Goal: Information Seeking & Learning: Learn about a topic

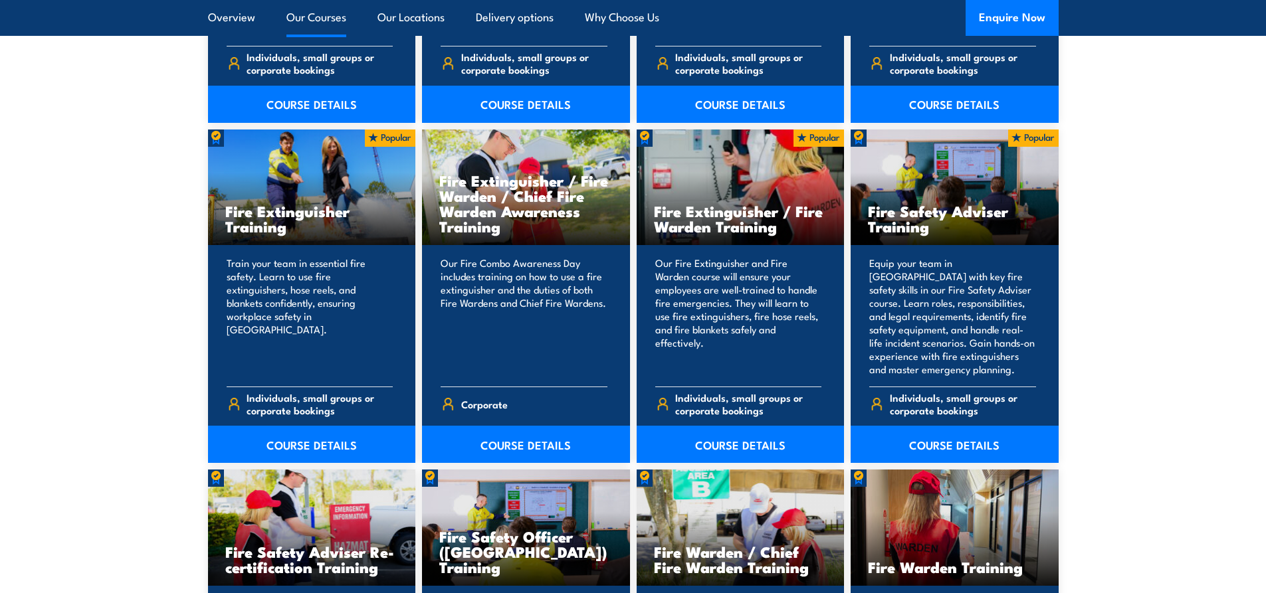
scroll to position [1329, 0]
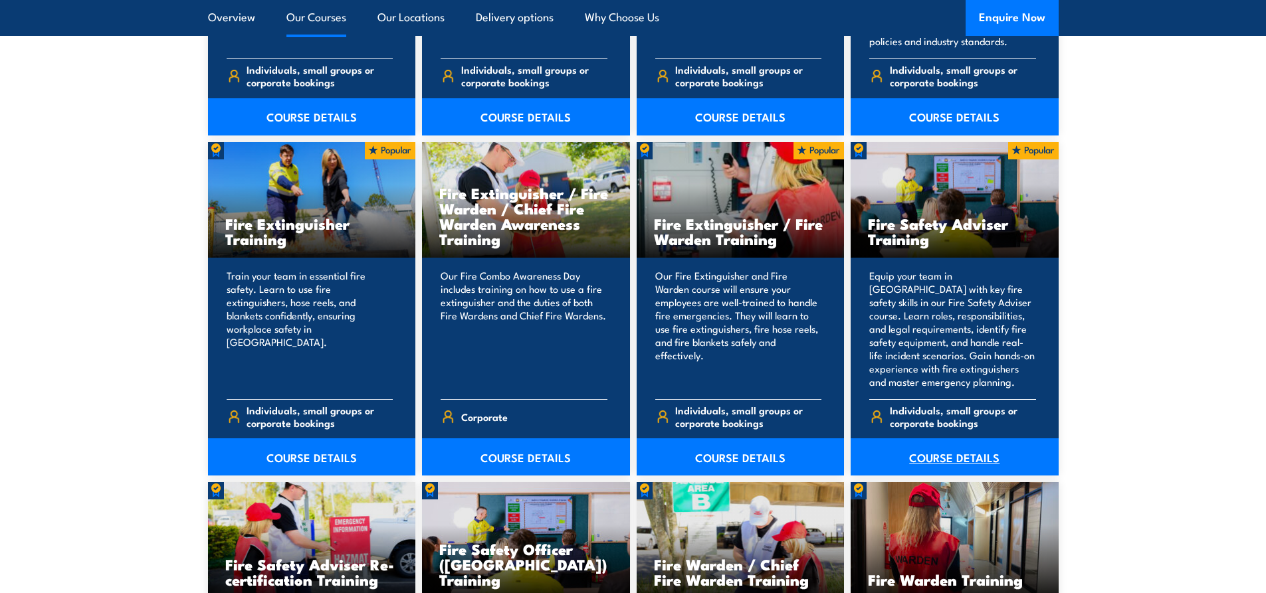
click at [962, 464] on link "COURSE DETAILS" at bounding box center [954, 456] width 208 height 37
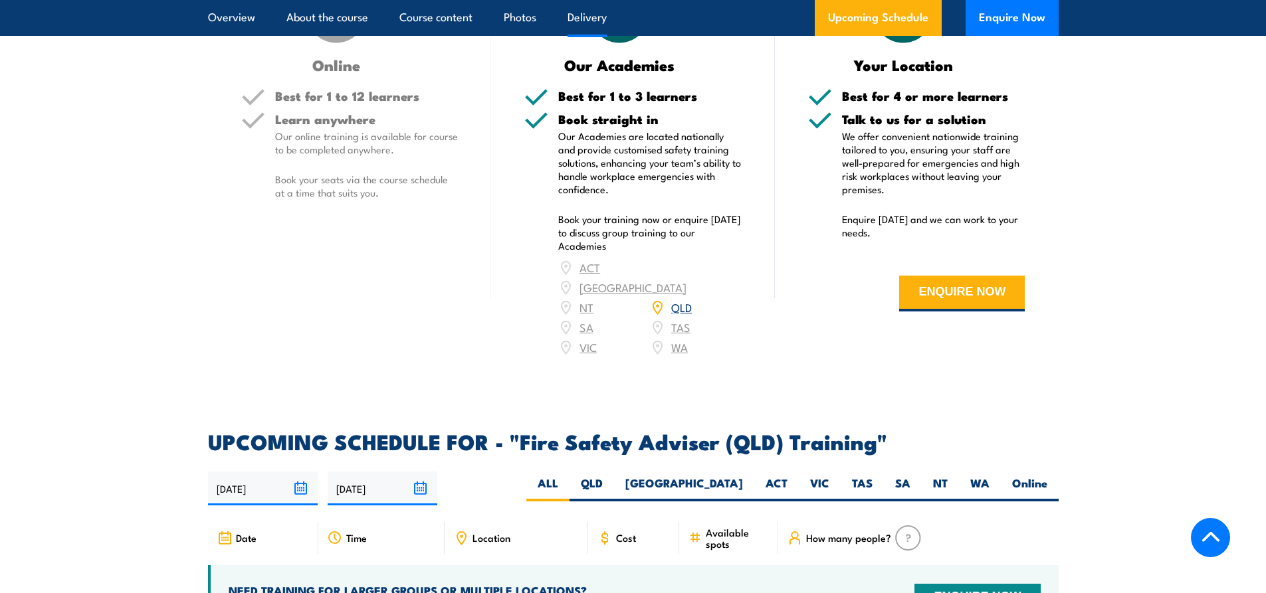
scroll to position [1927, 0]
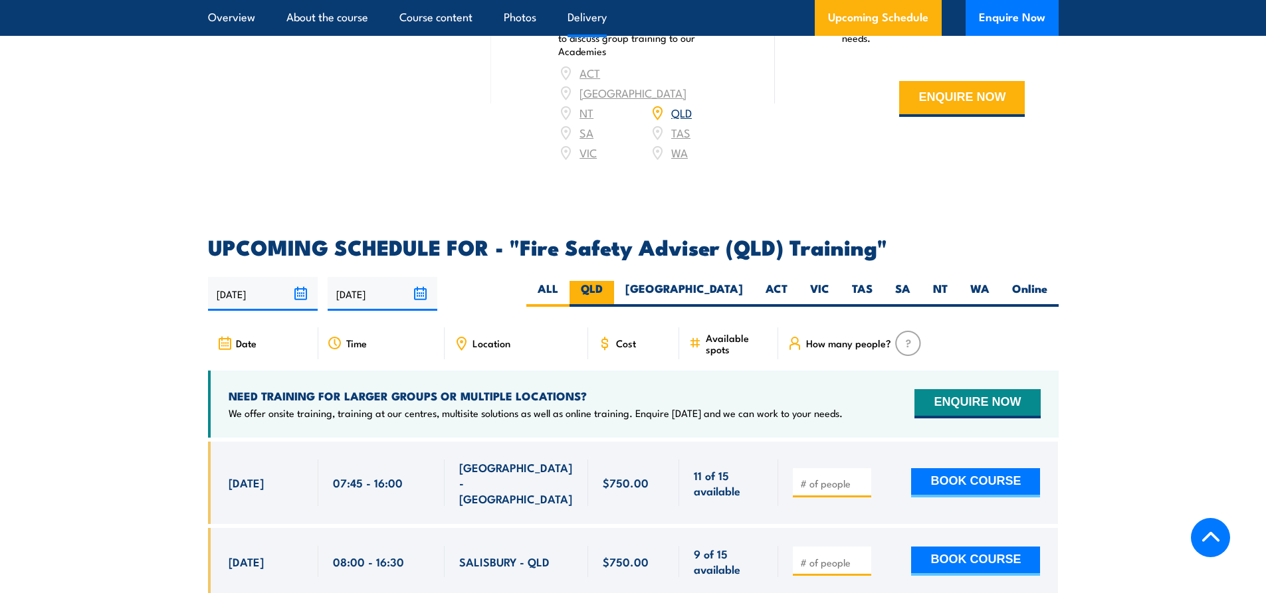
click at [614, 307] on label "QLD" at bounding box center [591, 294] width 45 height 26
click at [611, 290] on input "QLD" at bounding box center [607, 285] width 9 height 9
radio input "true"
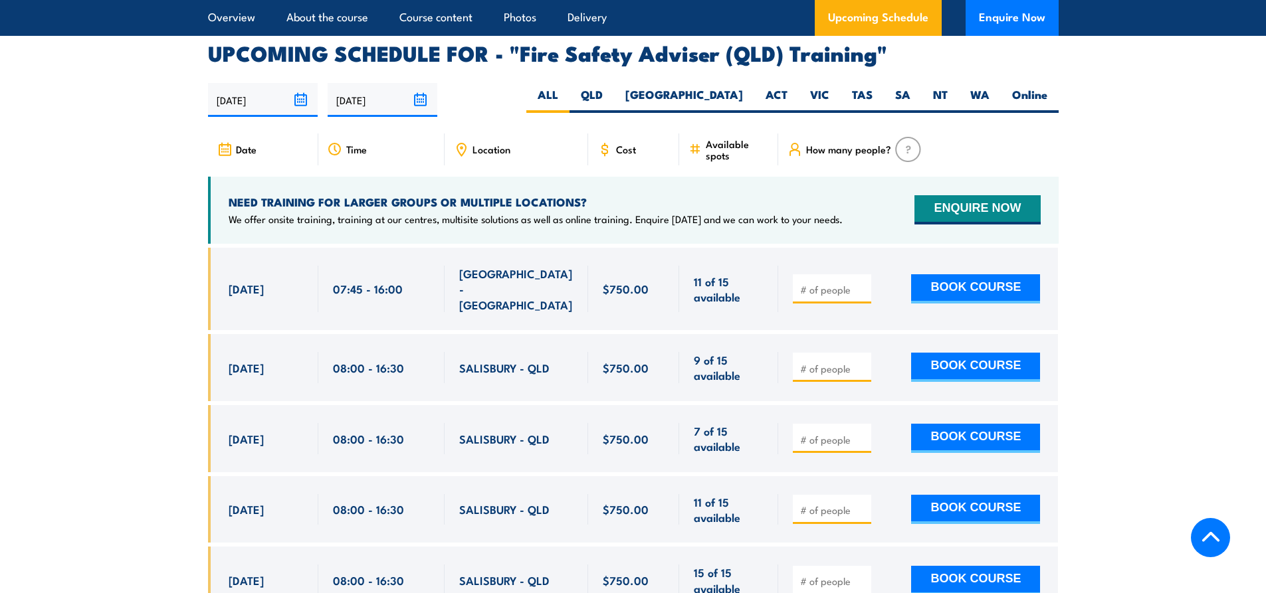
scroll to position [2126, 0]
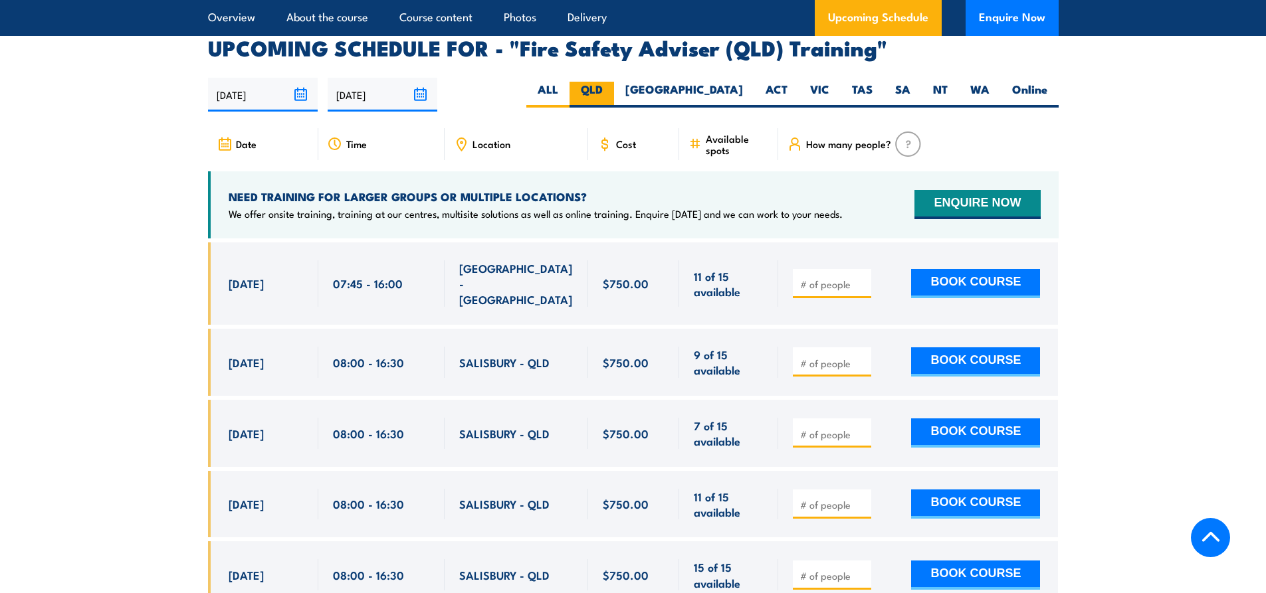
click at [614, 96] on label "QLD" at bounding box center [591, 95] width 45 height 26
click at [611, 90] on input "QLD" at bounding box center [607, 86] width 9 height 9
radio input "true"
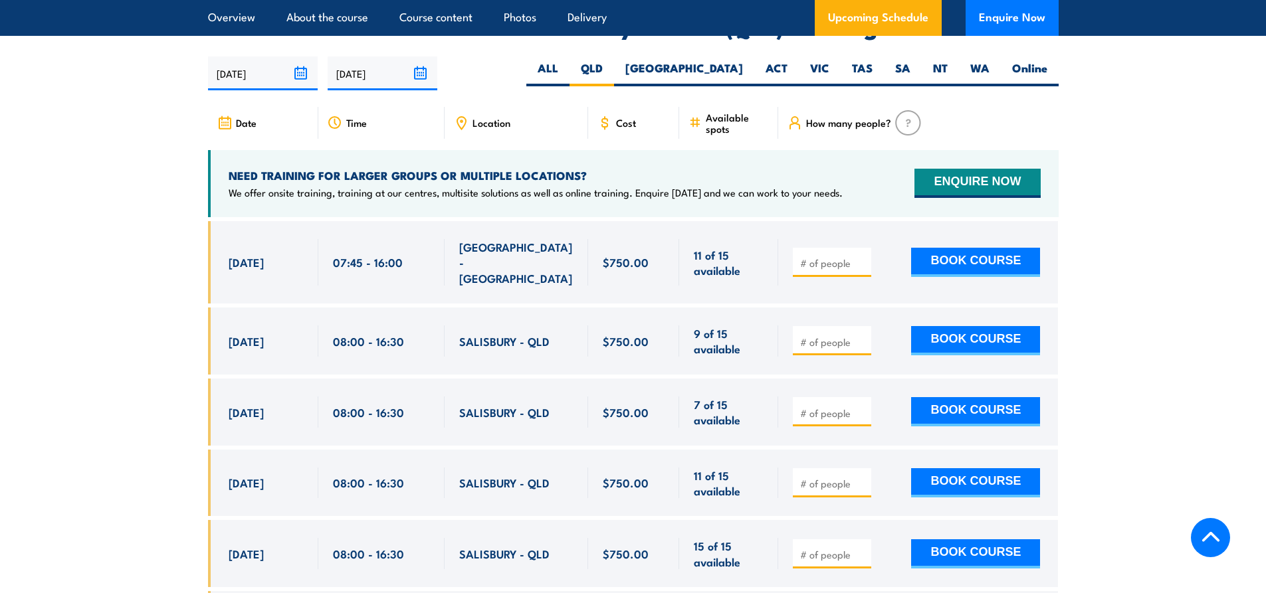
scroll to position [2174, 0]
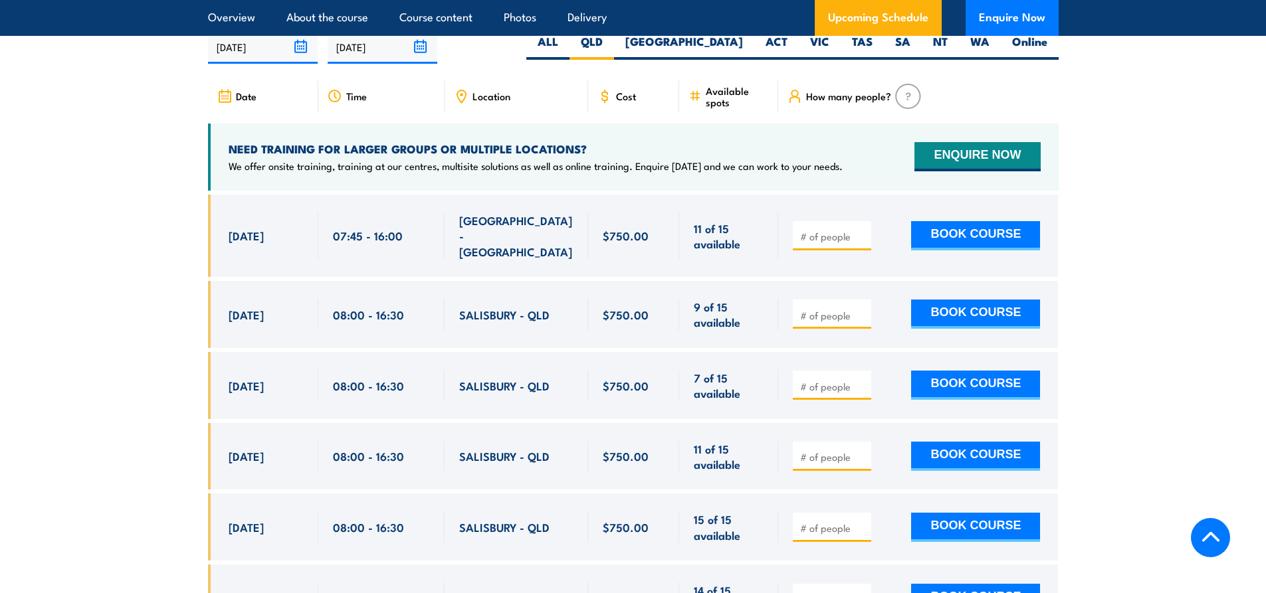
click at [485, 102] on span "Location" at bounding box center [491, 95] width 38 height 11
click at [455, 104] on icon at bounding box center [461, 96] width 15 height 15
click at [464, 102] on icon at bounding box center [461, 96] width 15 height 15
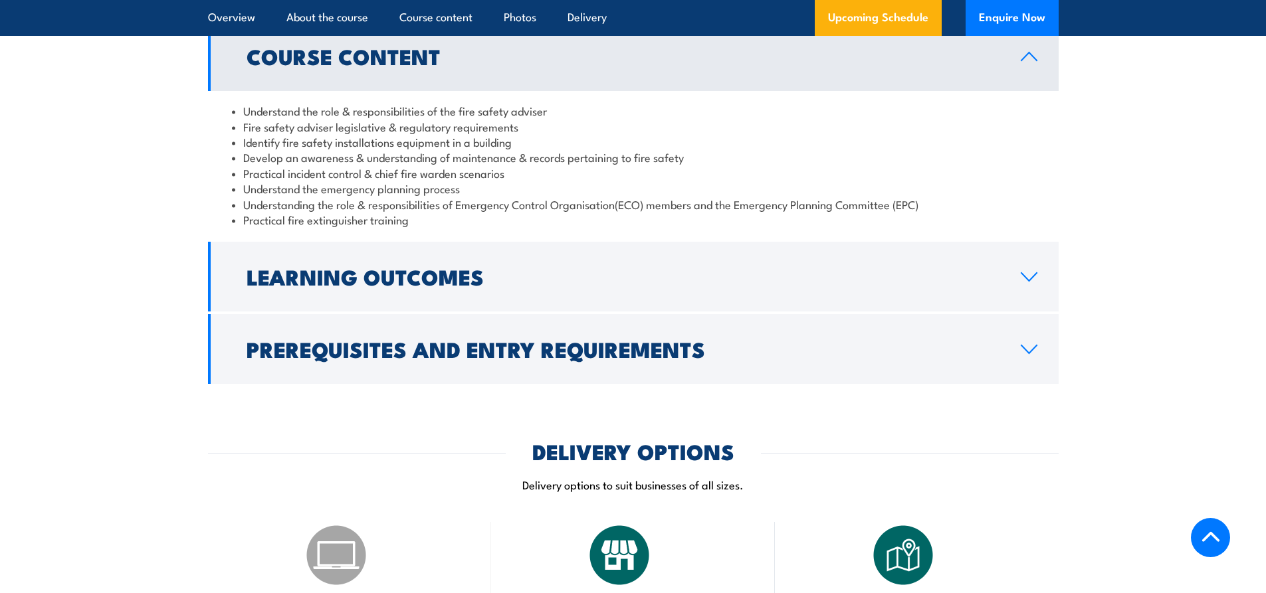
scroll to position [1244, 0]
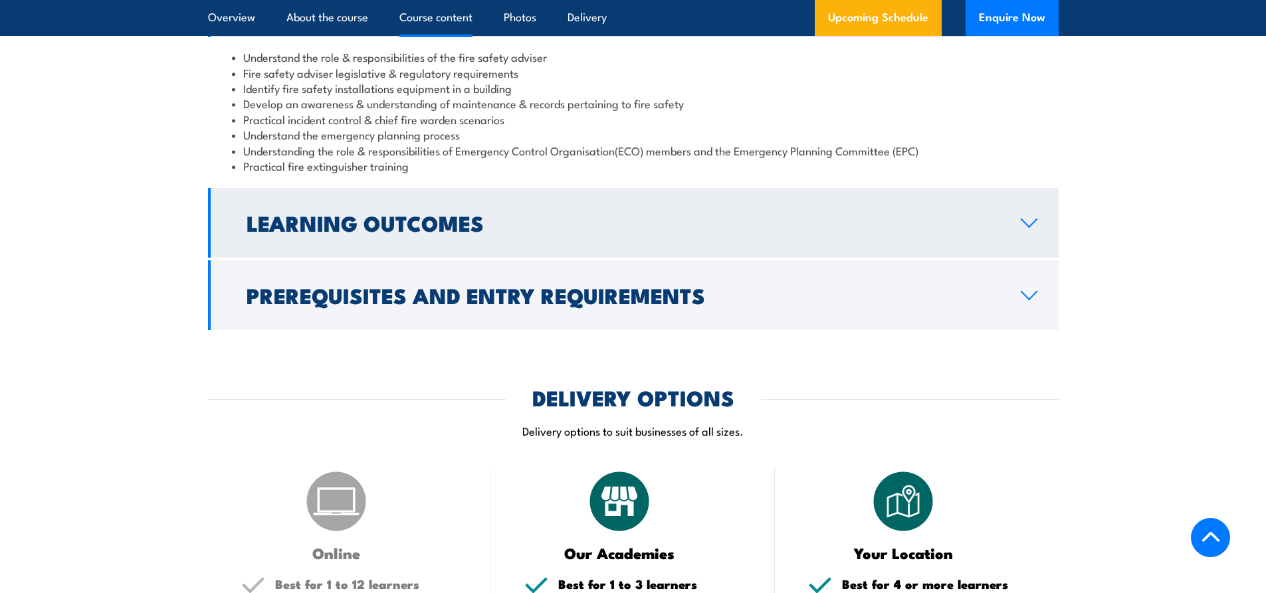
click at [549, 232] on h2 "Learning Outcomes" at bounding box center [622, 222] width 753 height 19
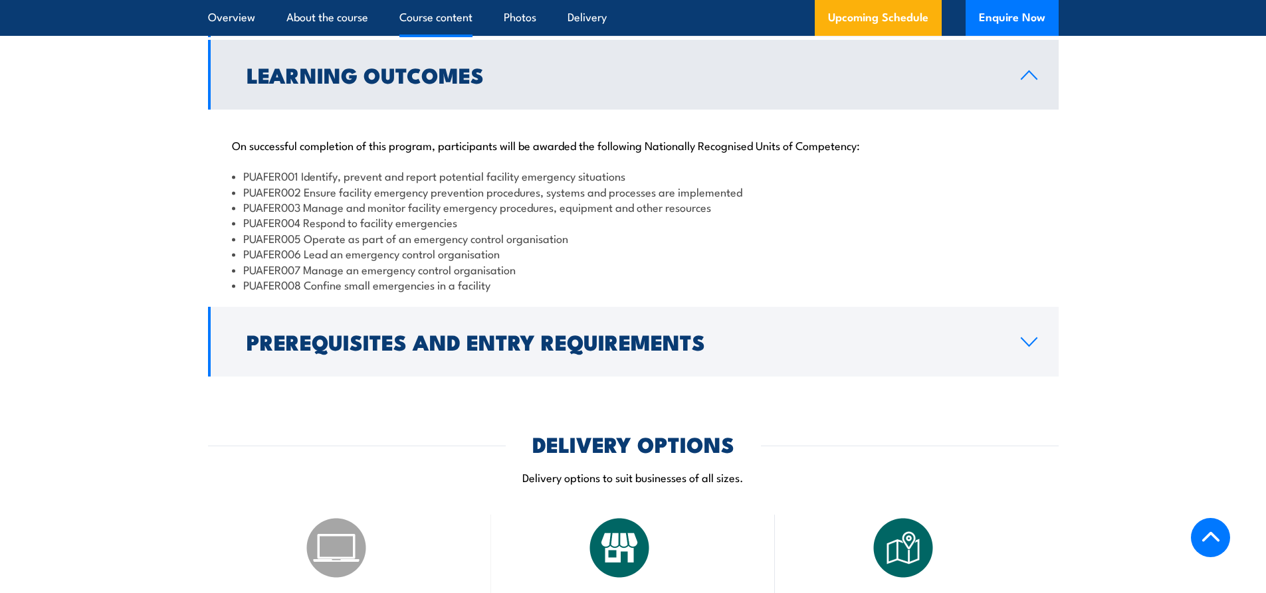
click at [540, 93] on link "Learning Outcomes" at bounding box center [633, 75] width 850 height 70
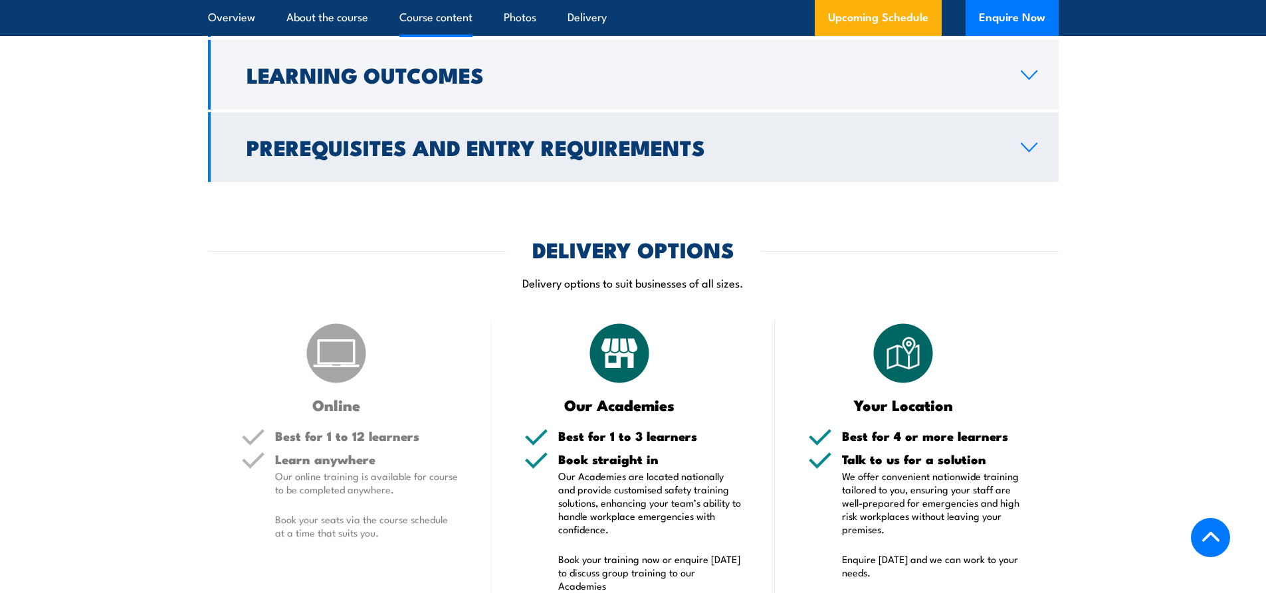
click at [545, 156] on h2 "Prerequisites and Entry Requirements" at bounding box center [622, 147] width 753 height 19
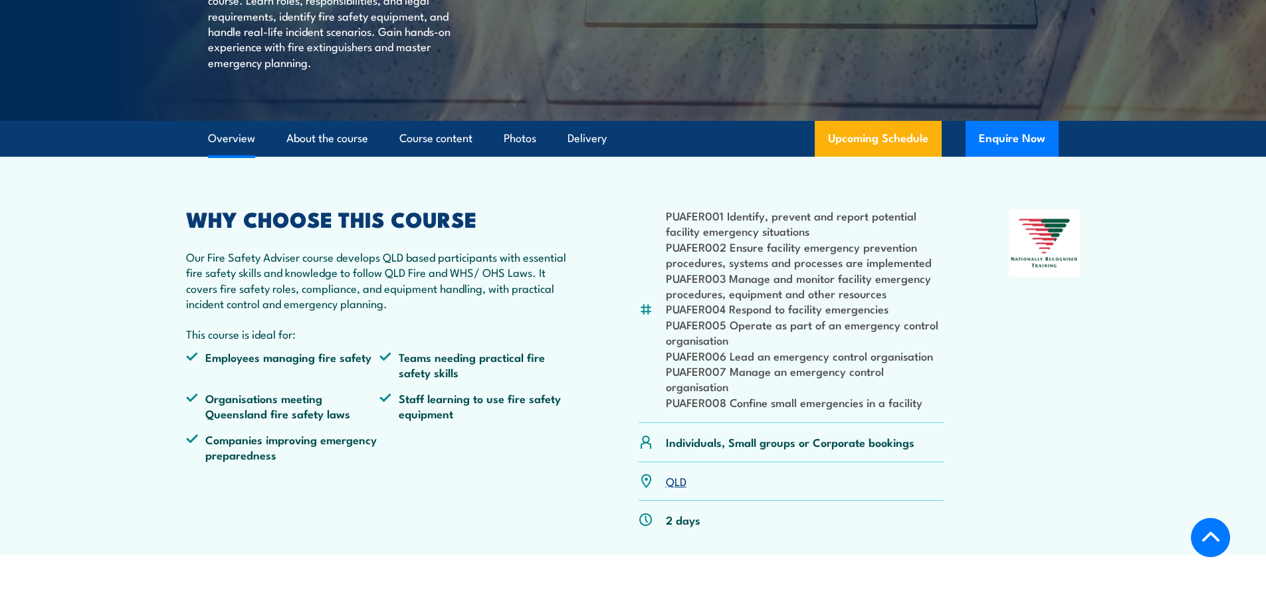
scroll to position [0, 0]
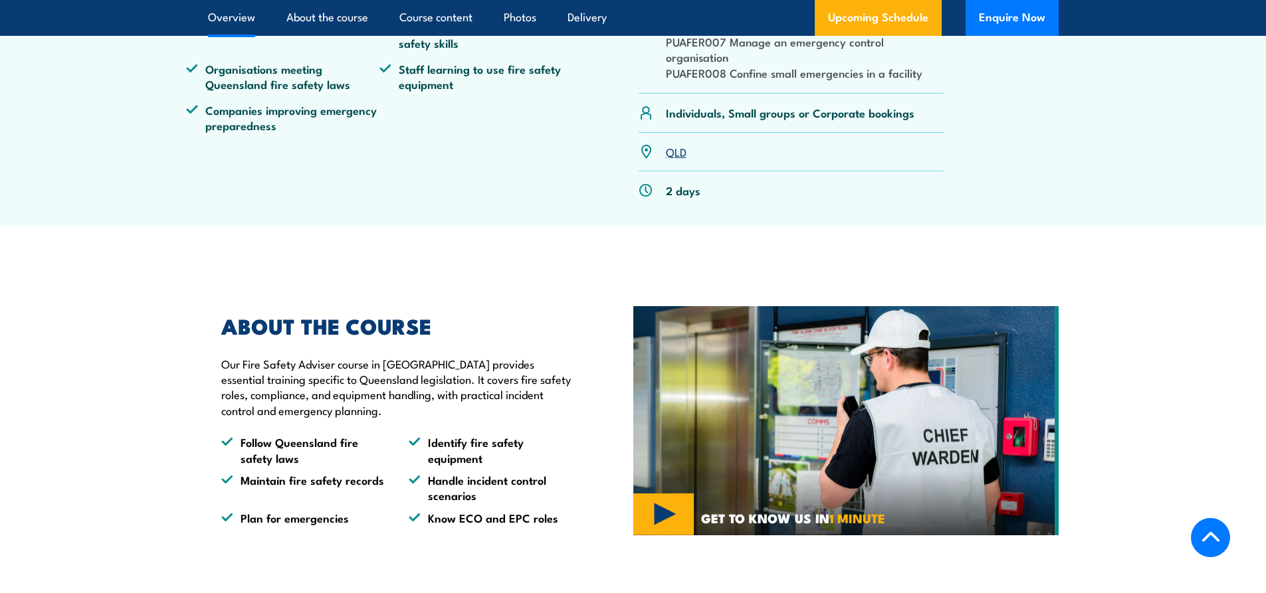
scroll to position [332, 0]
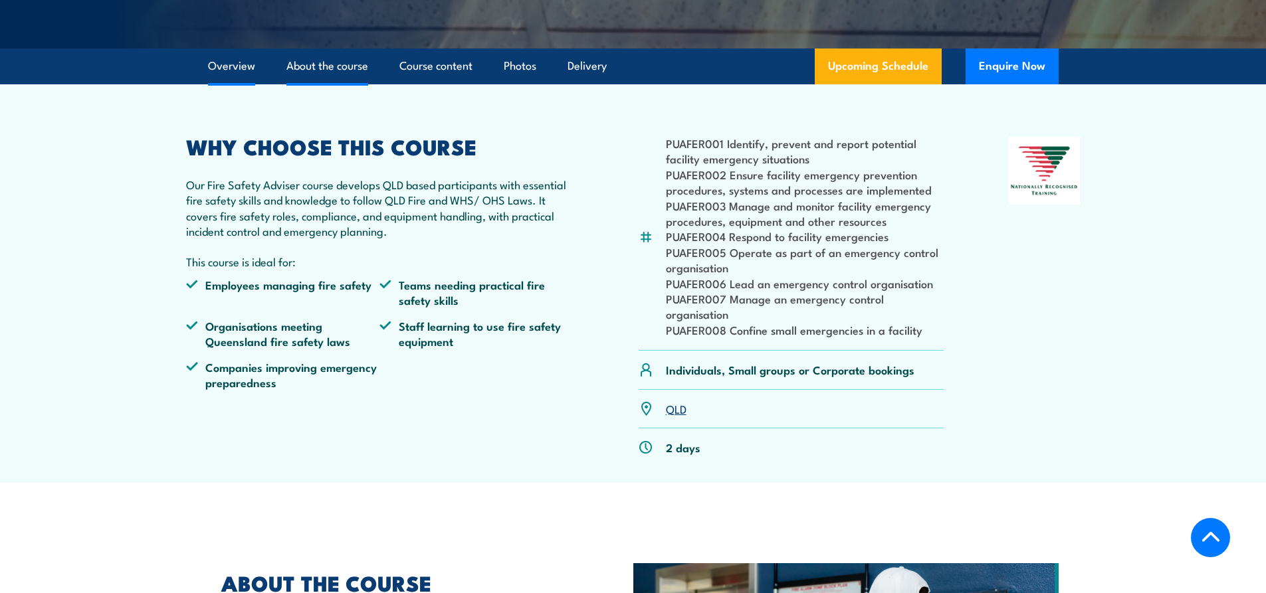
click at [313, 84] on link "About the course" at bounding box center [327, 65] width 82 height 35
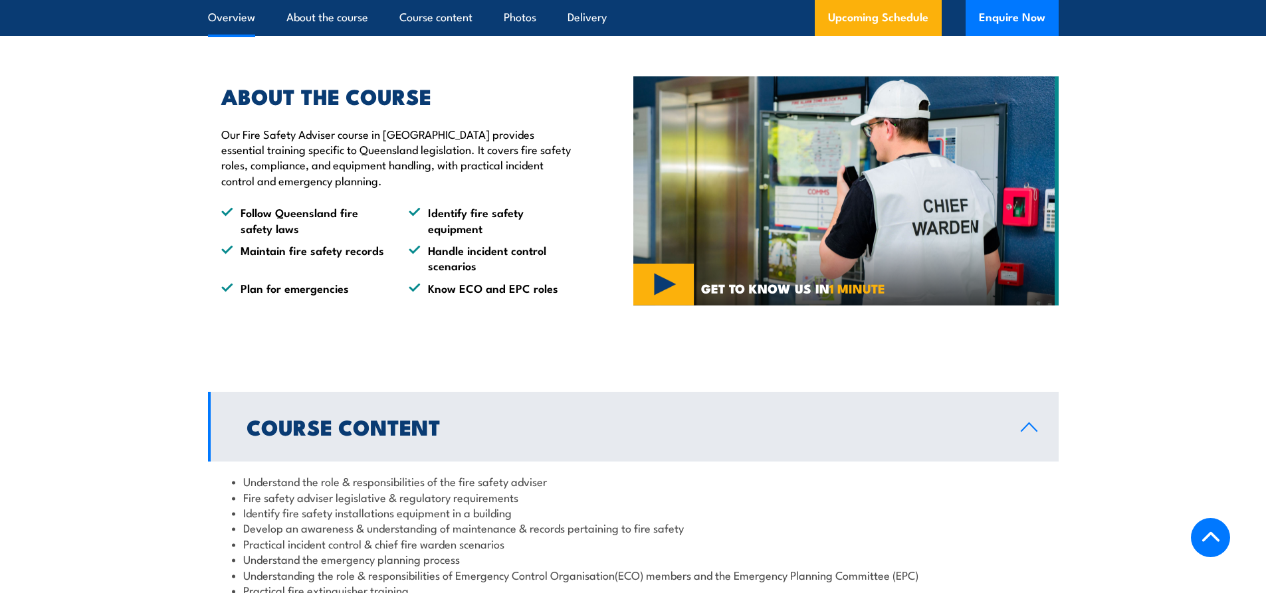
scroll to position [221, 0]
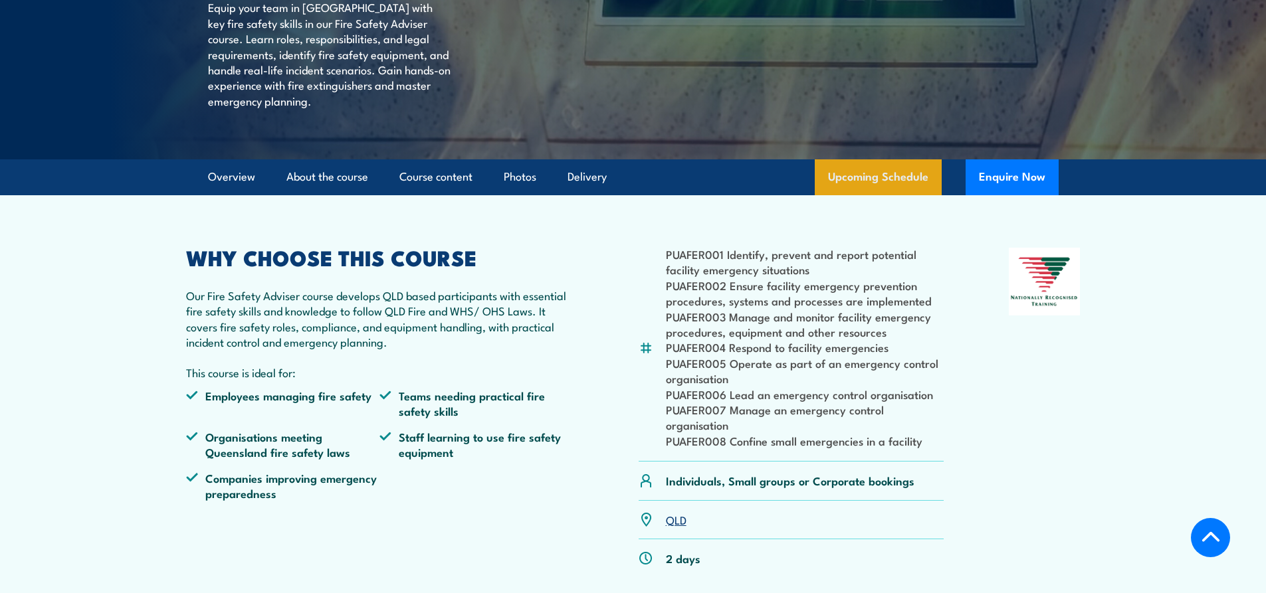
click at [864, 195] on link "Upcoming Schedule" at bounding box center [877, 177] width 127 height 36
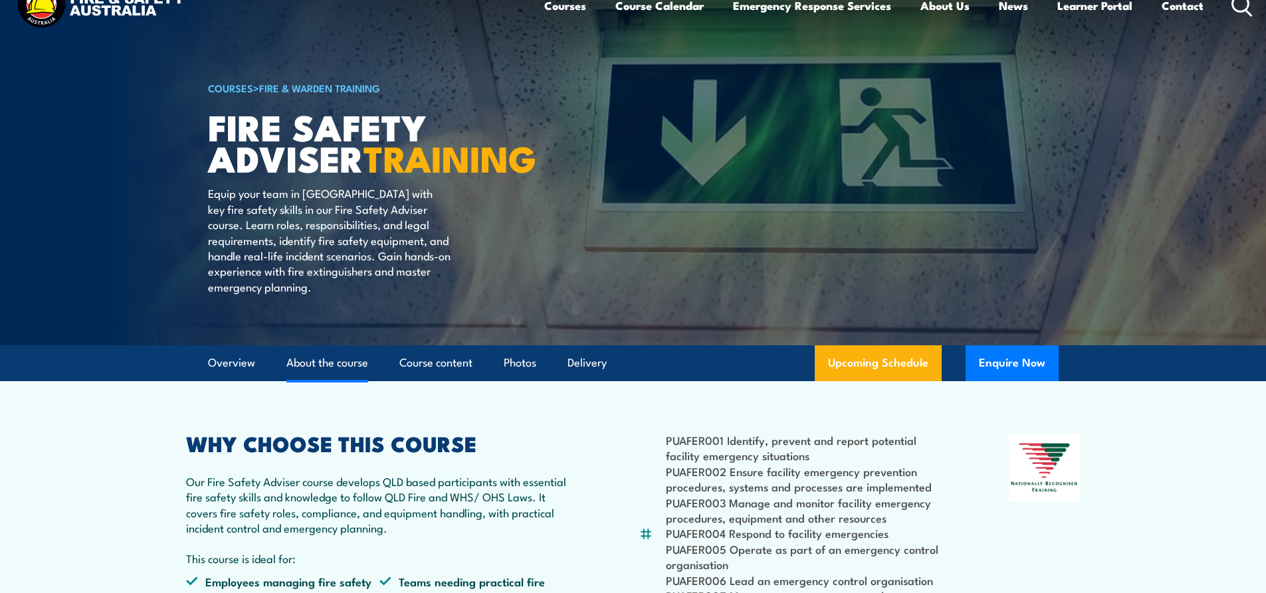
scroll to position [66, 0]
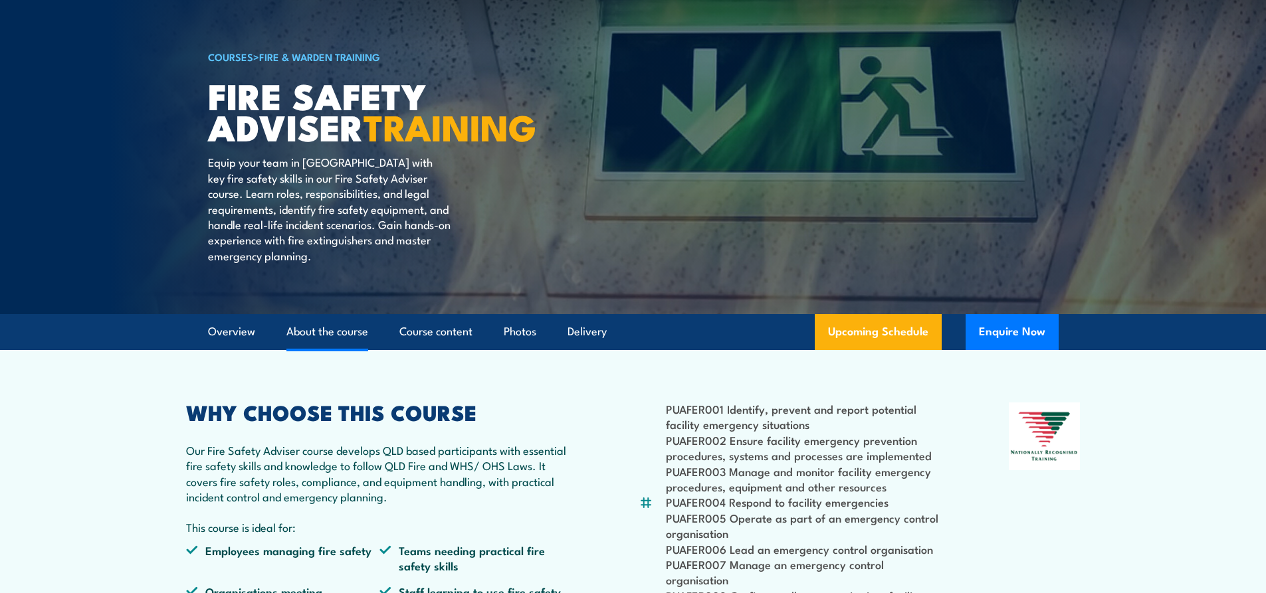
click at [339, 349] on link "About the course" at bounding box center [327, 331] width 82 height 35
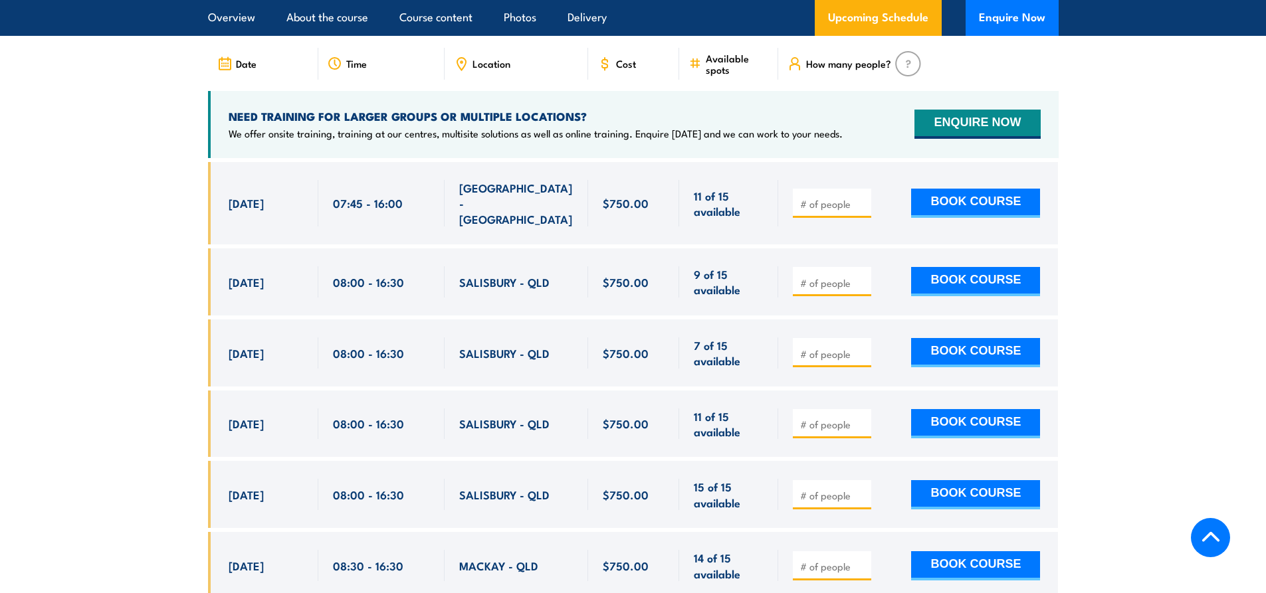
scroll to position [2020, 0]
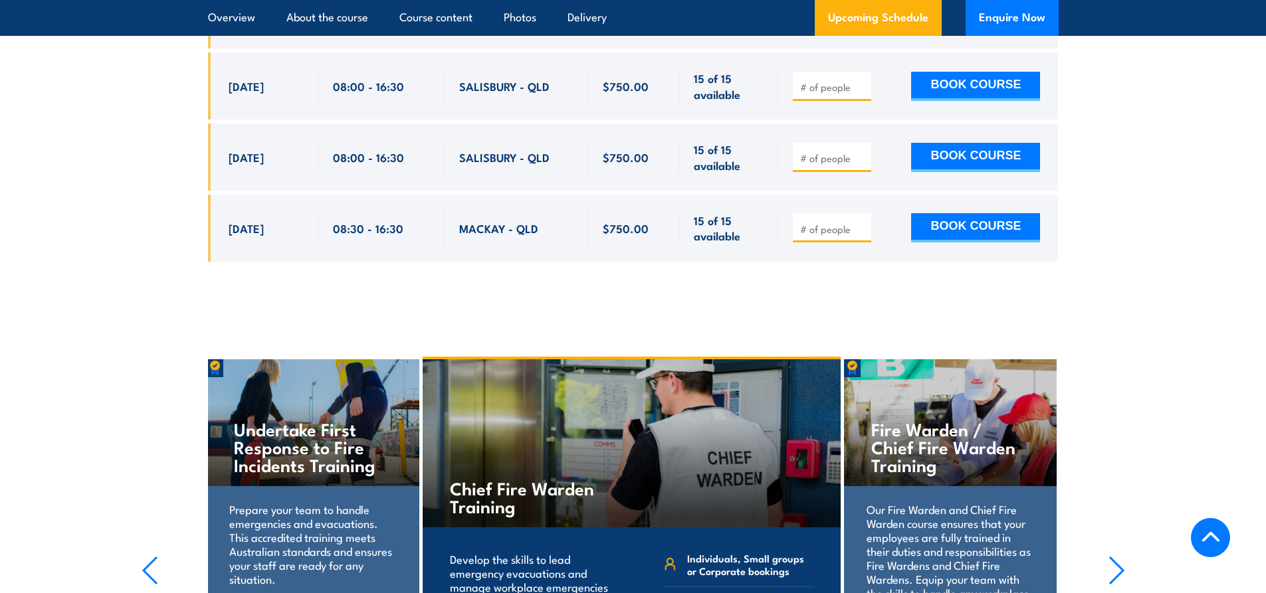
scroll to position [2572, 0]
